Goal: Task Accomplishment & Management: Use online tool/utility

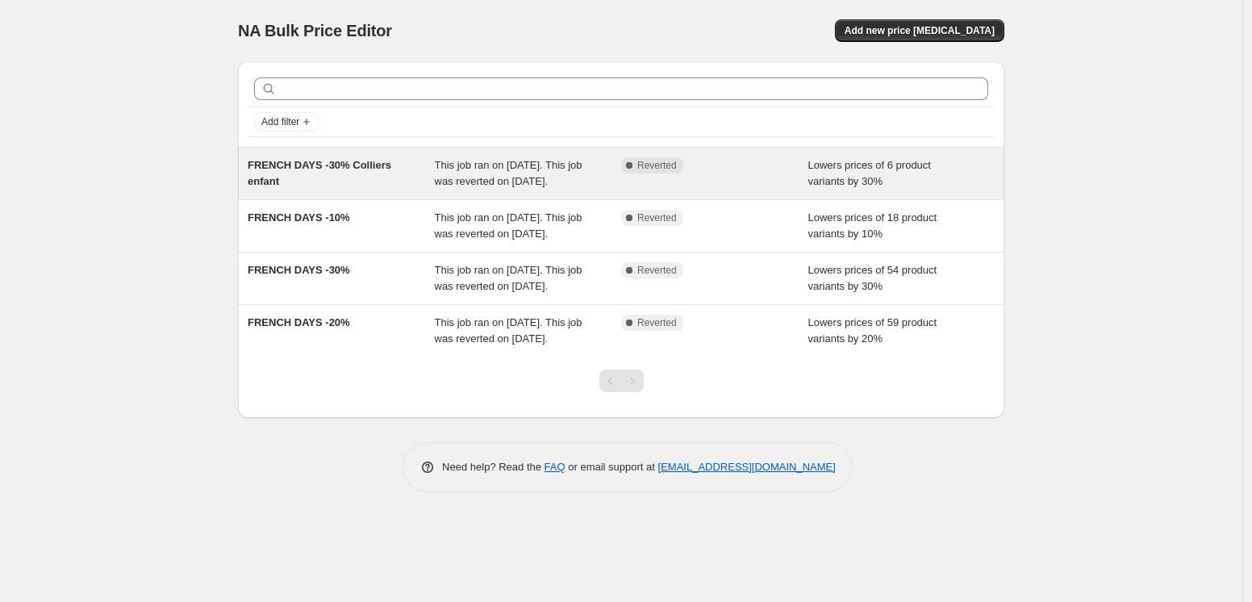
click at [310, 167] on span "FRENCH DAYS -30% Colliers enfant" at bounding box center [320, 173] width 144 height 28
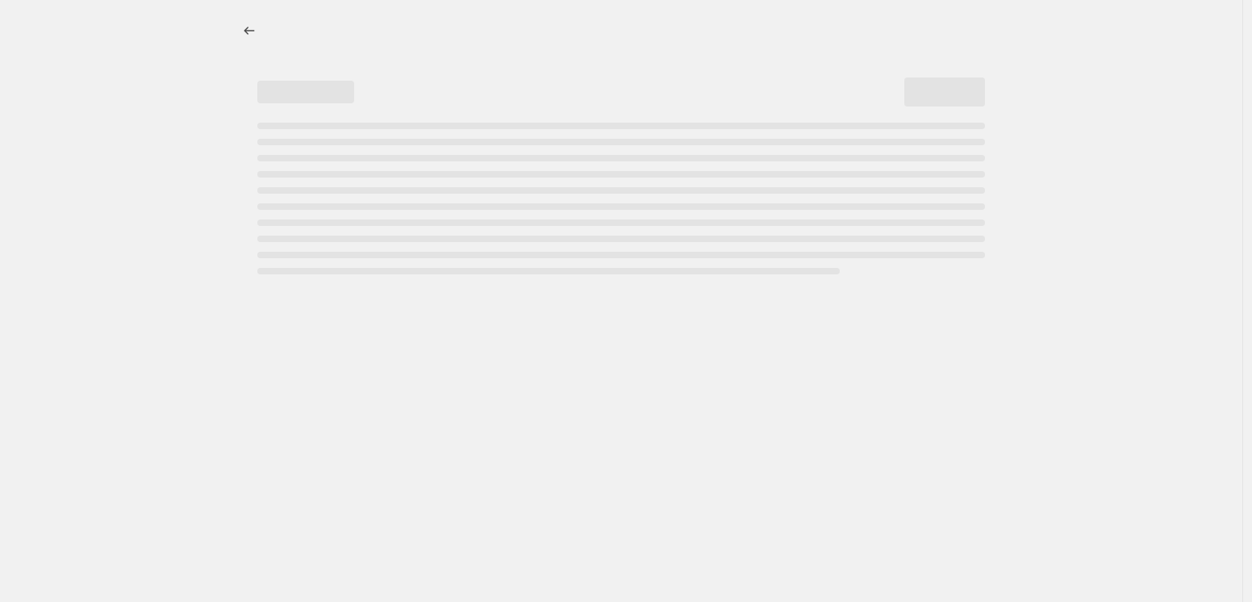
select select "percentage"
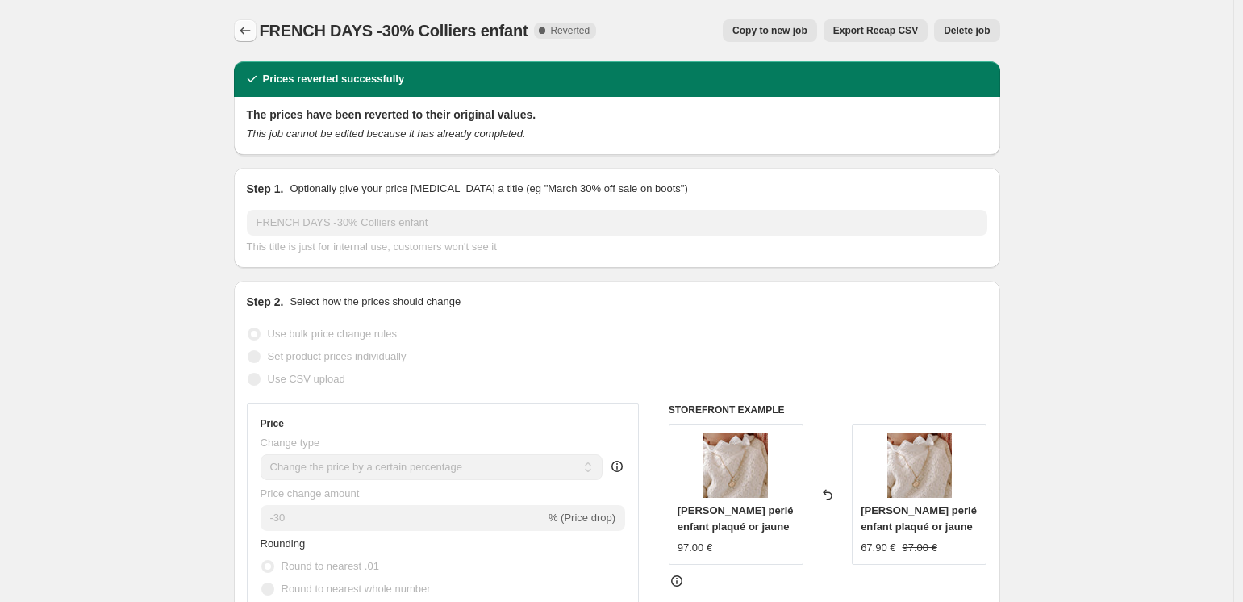
click at [249, 32] on icon "Price change jobs" at bounding box center [245, 31] width 16 height 16
